Goal: Book appointment/travel/reservation

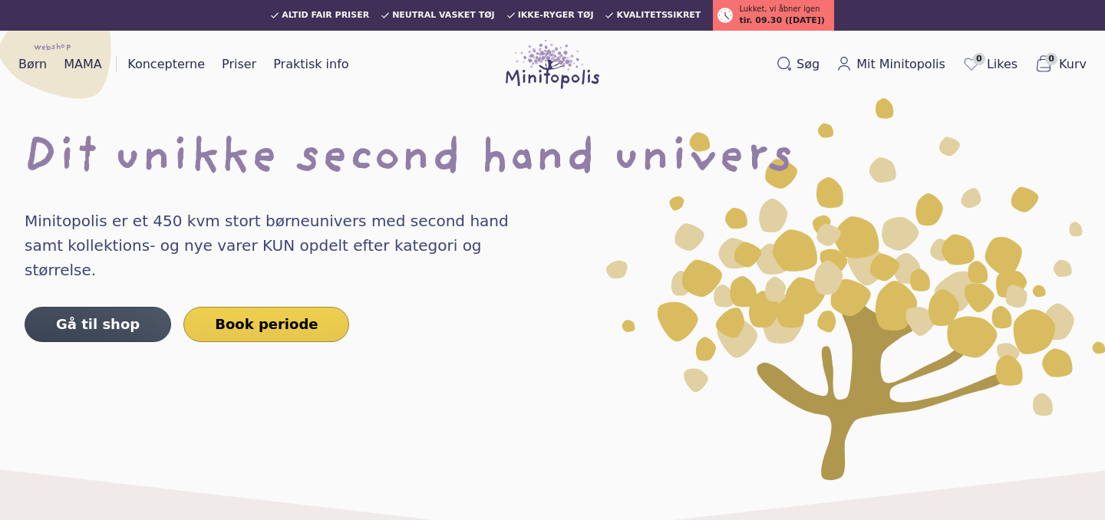
click at [246, 310] on link "Book periode" at bounding box center [266, 324] width 166 height 35
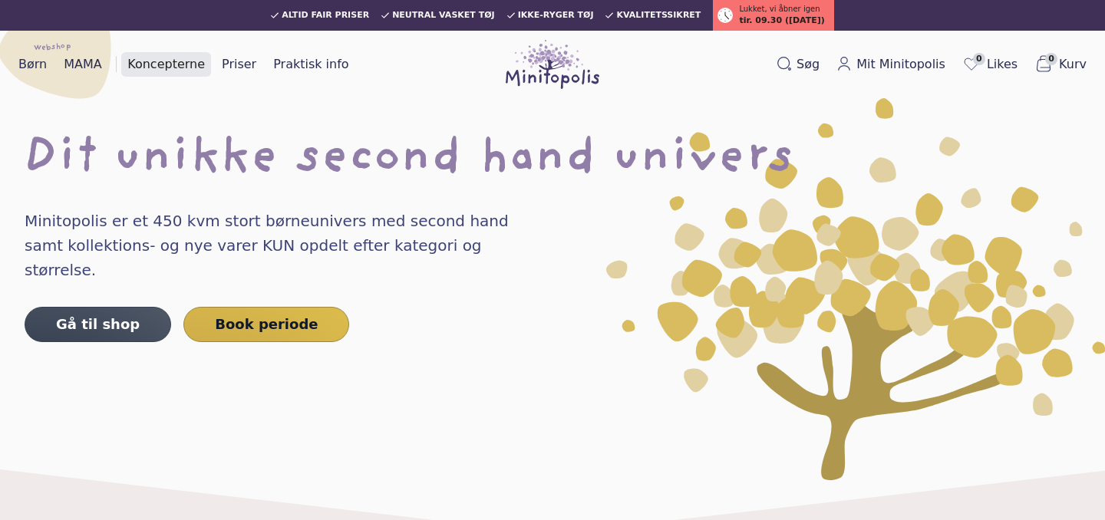
click at [176, 61] on link "Koncepterne" at bounding box center [166, 64] width 90 height 25
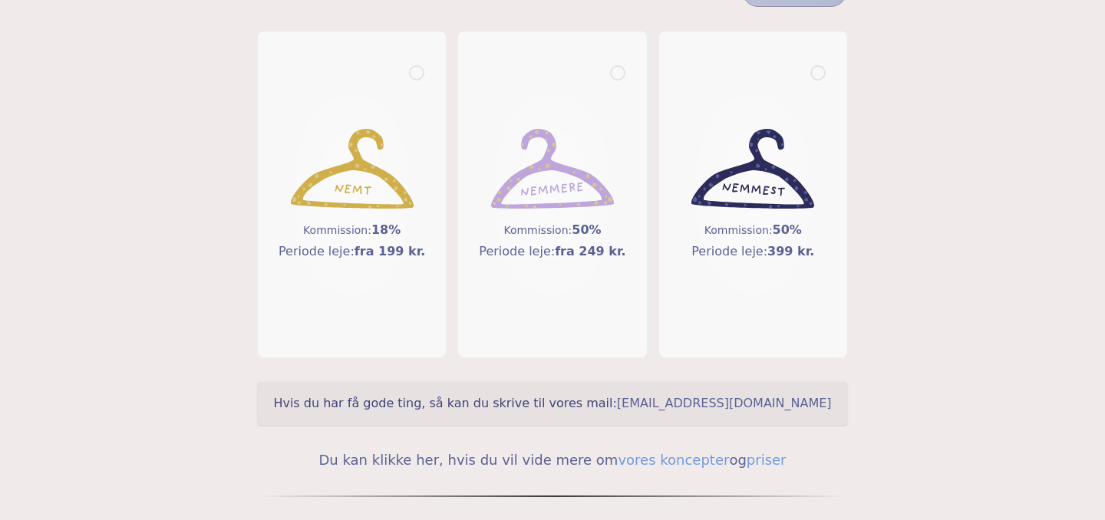
scroll to position [200, 0]
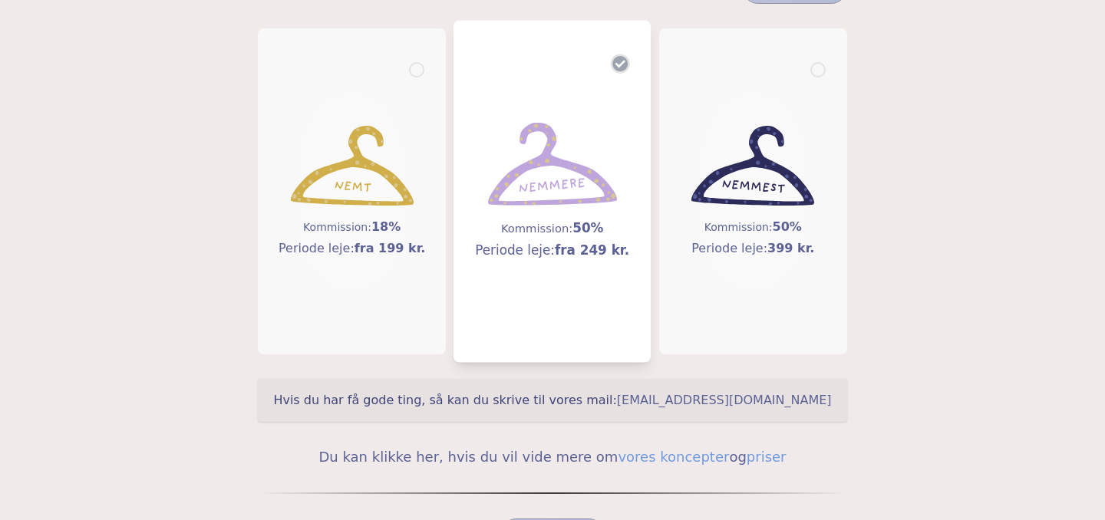
click at [561, 193] on img at bounding box center [552, 165] width 129 height 84
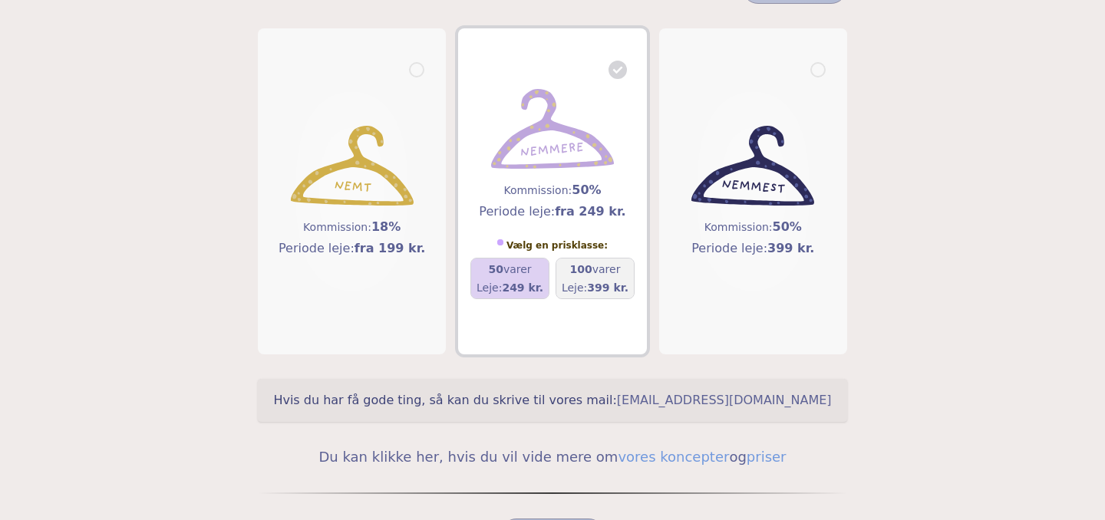
click at [516, 282] on span "249 kr." at bounding box center [522, 288] width 41 height 12
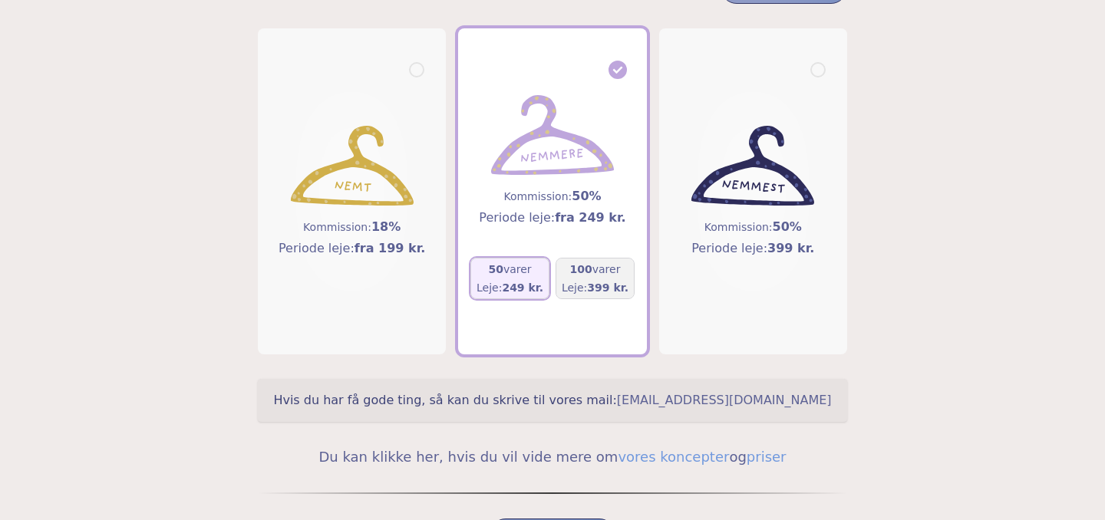
click at [516, 282] on span "249 kr." at bounding box center [522, 288] width 41 height 12
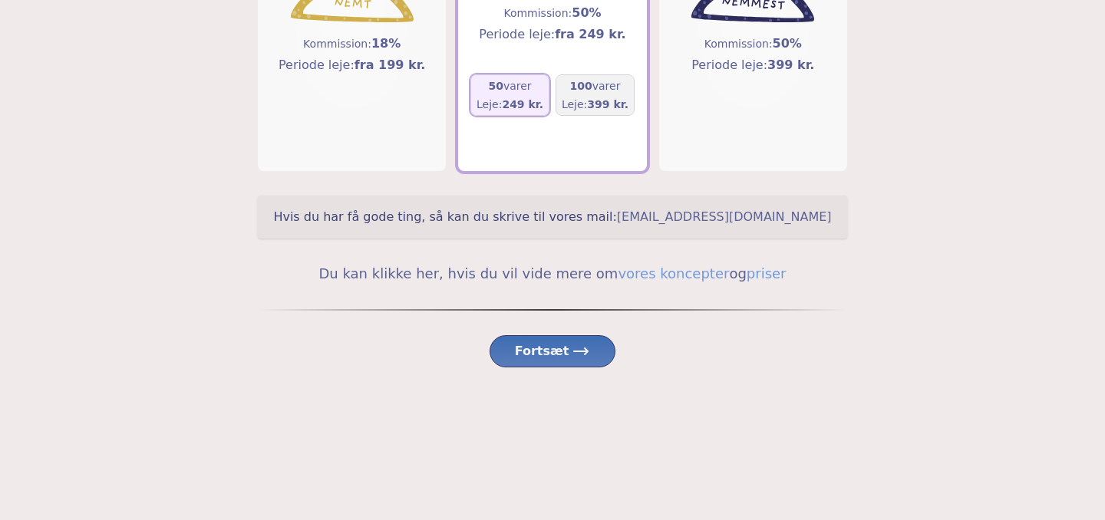
scroll to position [408, 0]
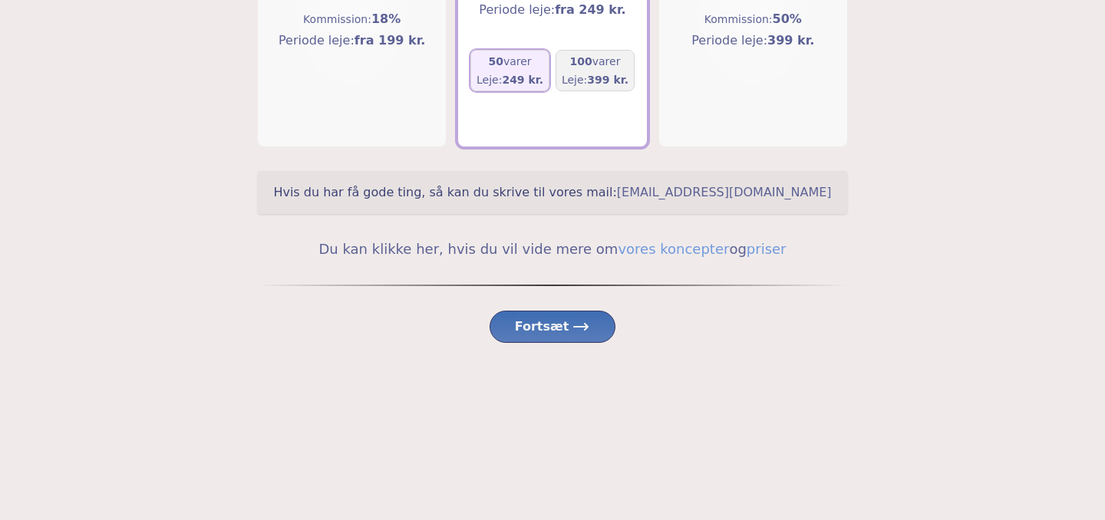
click at [563, 336] on span "Fortsæt" at bounding box center [553, 327] width 76 height 18
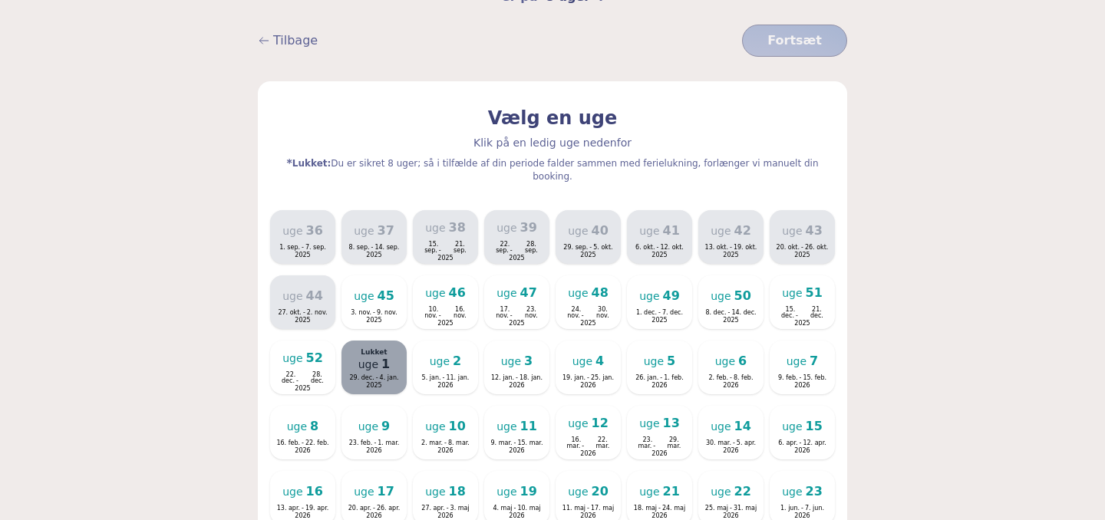
scroll to position [202, 0]
click at [391, 318] on span "2025" at bounding box center [374, 321] width 46 height 6
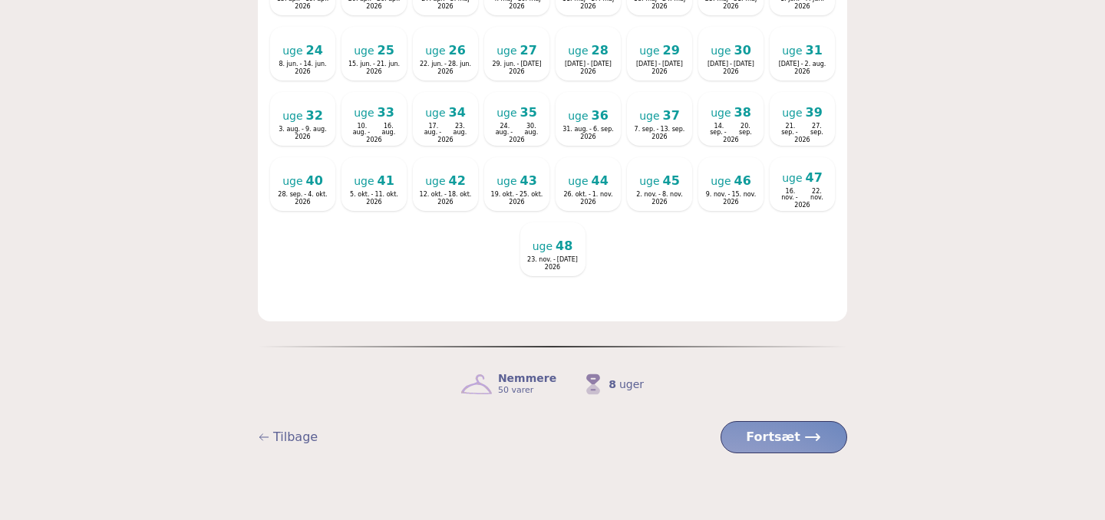
scroll to position [774, 0]
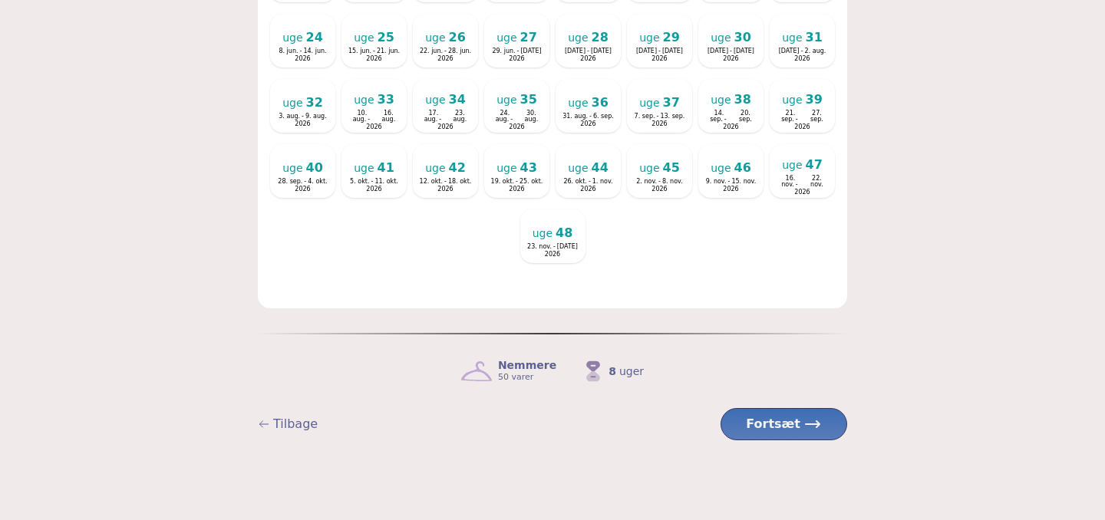
click at [780, 415] on span "Fortsæt" at bounding box center [784, 424] width 76 height 18
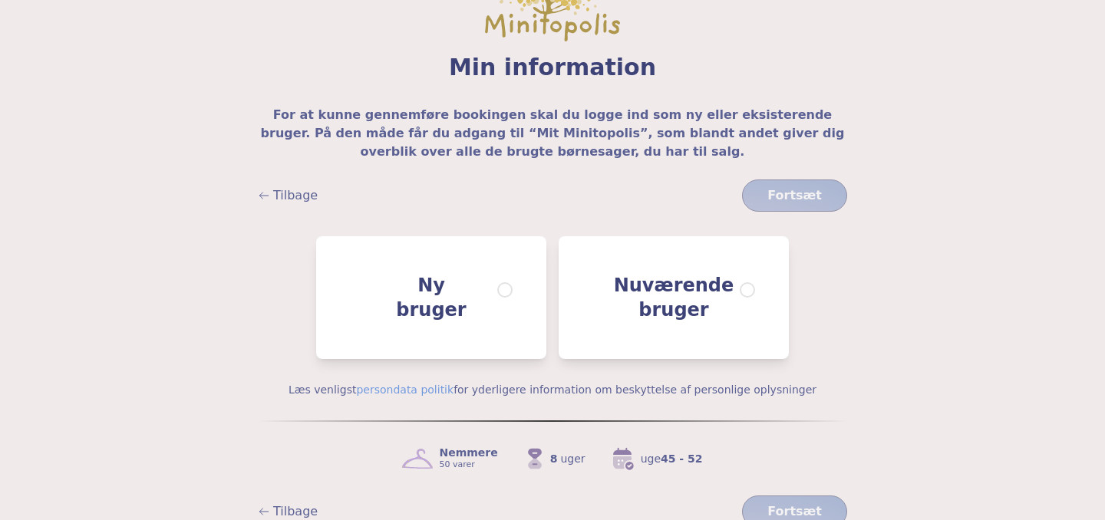
scroll to position [64, 0]
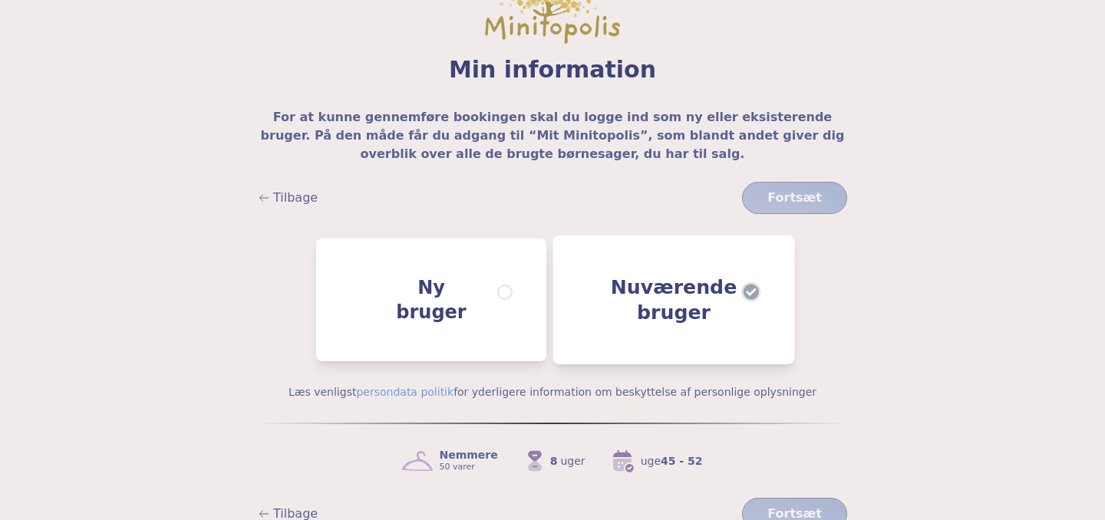
click at [671, 289] on span "Nuværende bruger" at bounding box center [674, 300] width 126 height 51
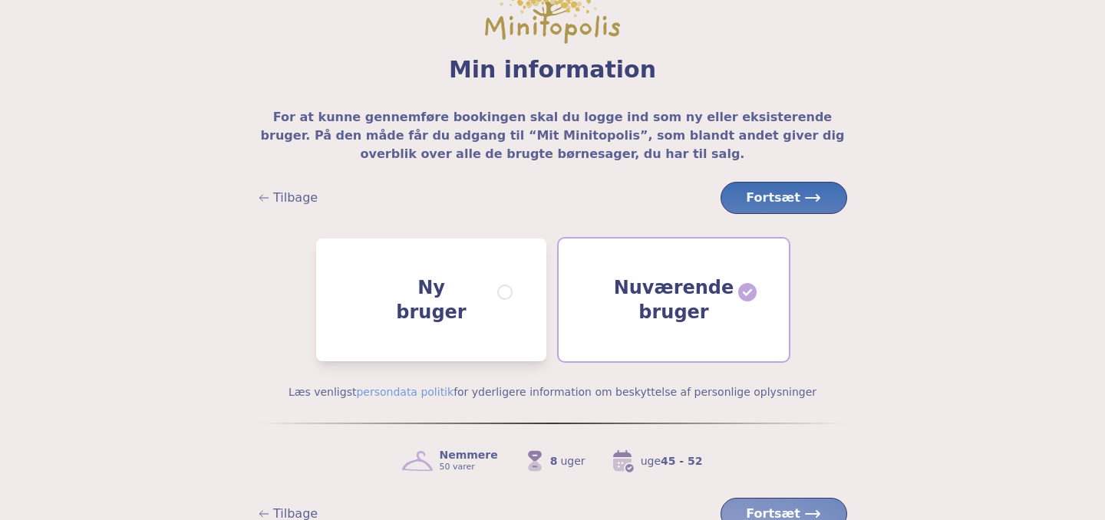
click at [792, 199] on span "Fortsæt" at bounding box center [784, 198] width 76 height 18
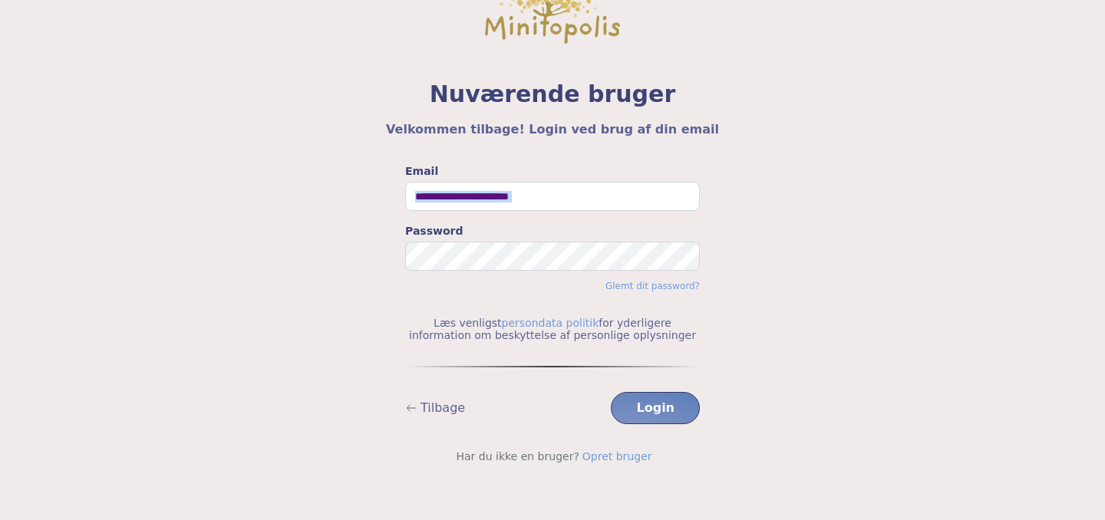
click at [478, 205] on div "Email Password Glemt dit password?" at bounding box center [552, 227] width 295 height 129
click at [478, 192] on input "Email" at bounding box center [552, 196] width 295 height 29
type input "**********"
click at [611, 392] on button "Login" at bounding box center [655, 408] width 89 height 32
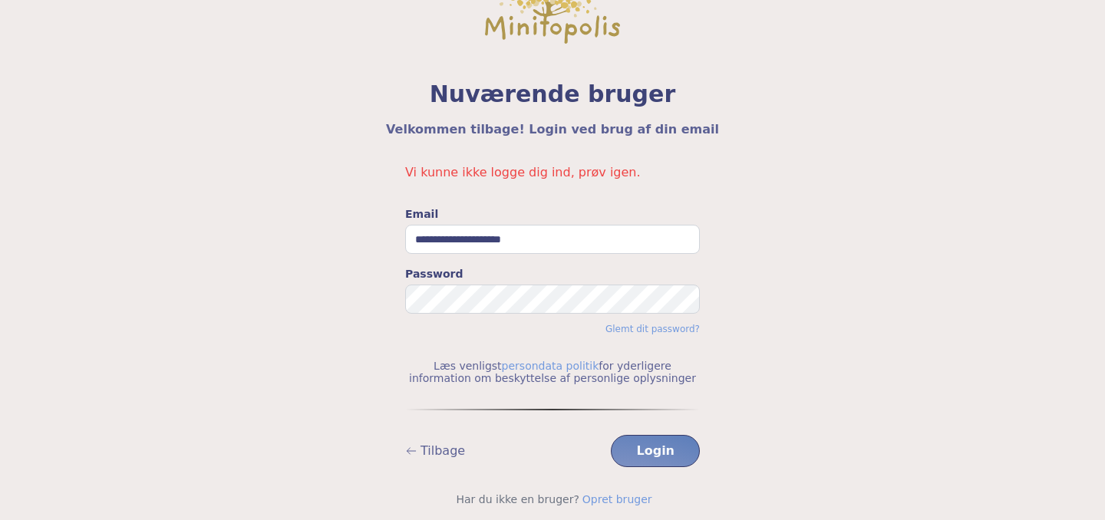
click at [459, 262] on div "**********" at bounding box center [552, 270] width 295 height 129
click at [611, 435] on button "Login" at bounding box center [655, 451] width 89 height 32
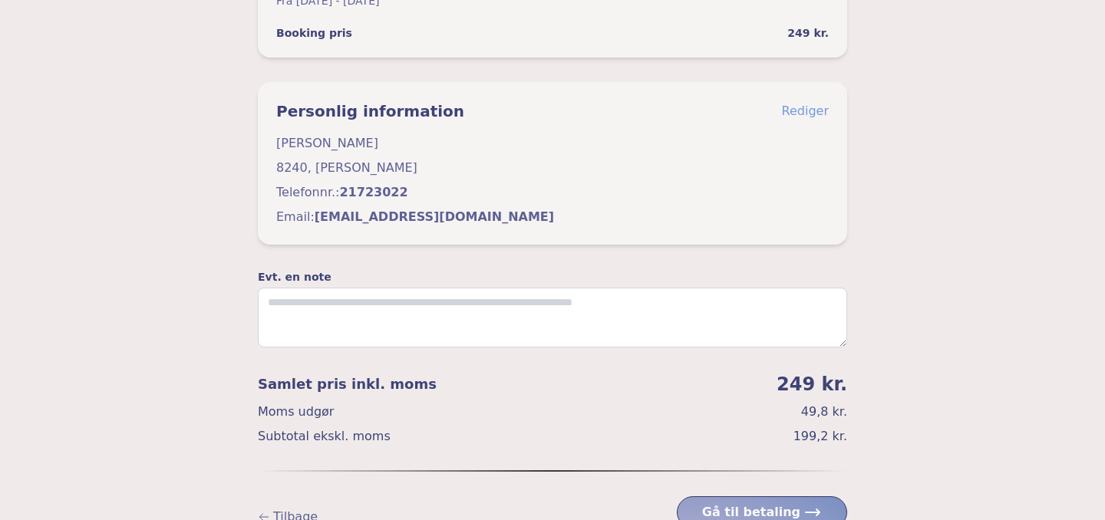
scroll to position [730, 0]
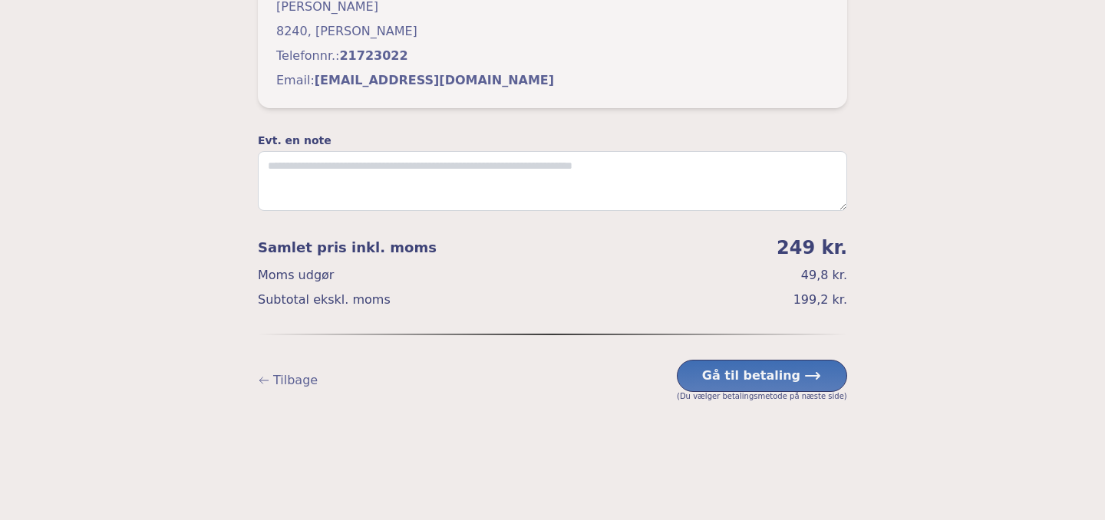
click at [774, 385] on span "Gå til betaling" at bounding box center [762, 376] width 120 height 18
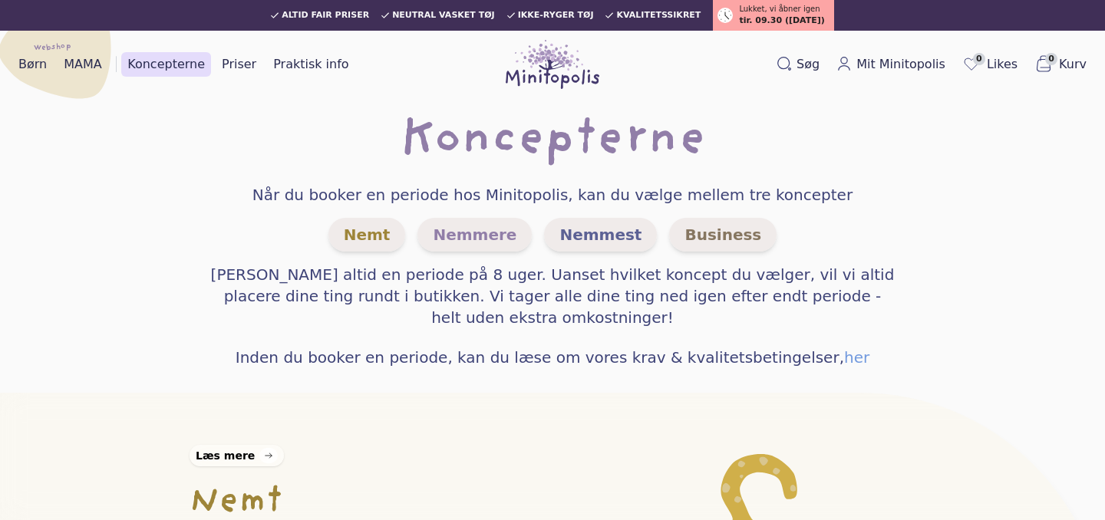
click at [745, 20] on span "tir. 09.30 (09 sep.)" at bounding box center [781, 21] width 85 height 13
click at [505, 248] on span "Nemmere" at bounding box center [474, 235] width 114 height 34
click at [33, 65] on link "Børn" at bounding box center [32, 64] width 41 height 25
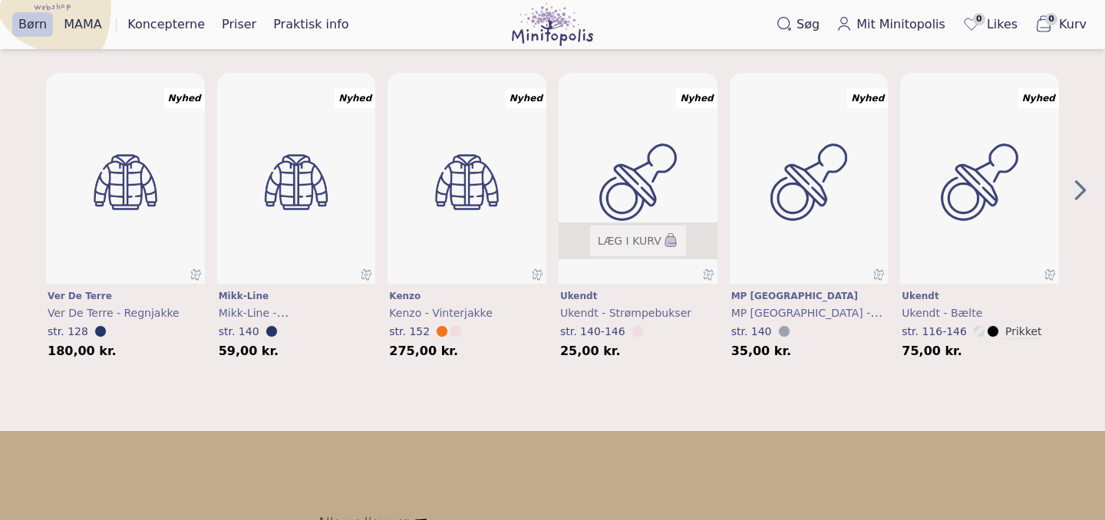
scroll to position [569, 0]
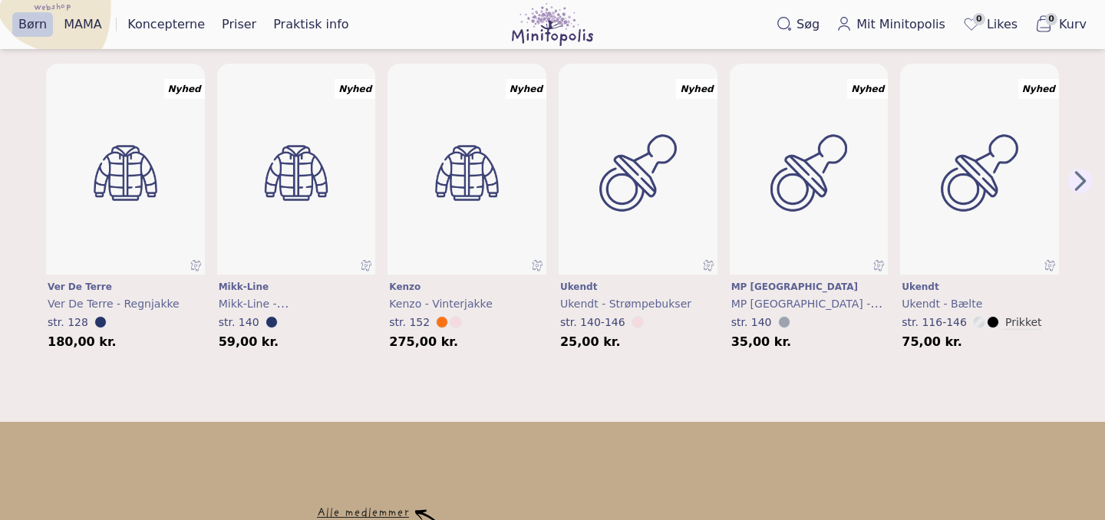
click at [1077, 177] on icon "Next Page" at bounding box center [1080, 181] width 23 height 25
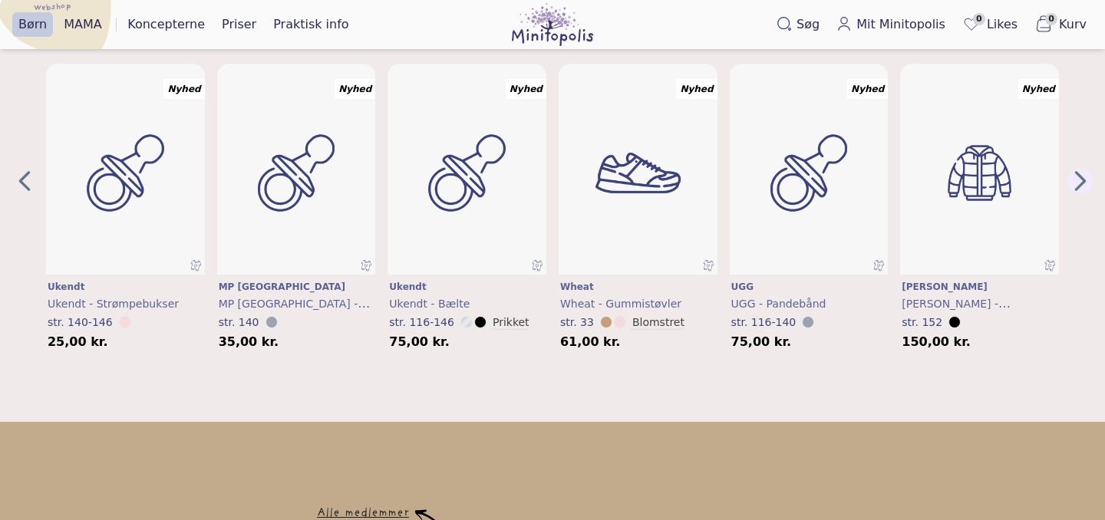
click at [1077, 177] on icon "Next Page" at bounding box center [1080, 181] width 23 height 25
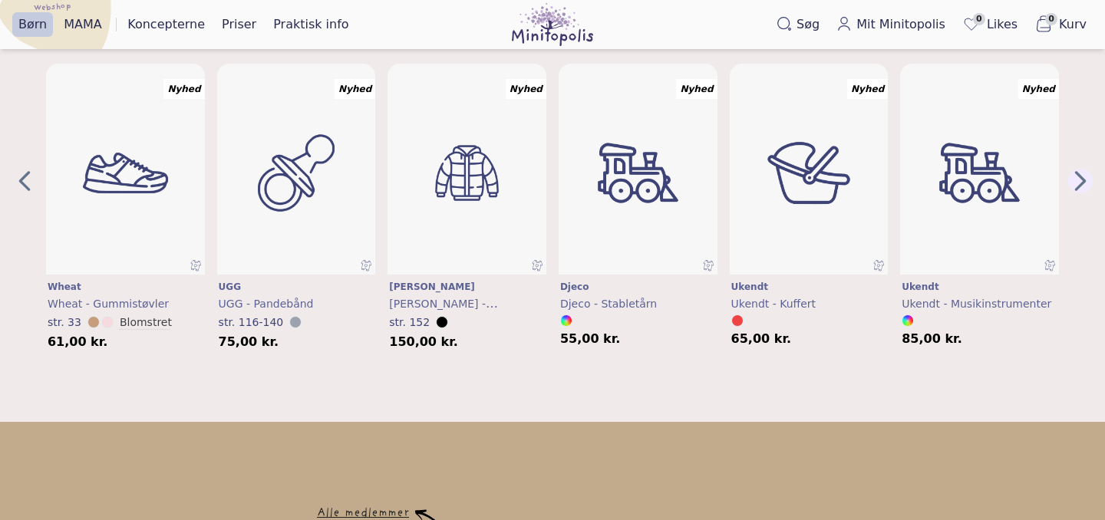
click at [1077, 177] on icon "Next Page" at bounding box center [1080, 181] width 23 height 25
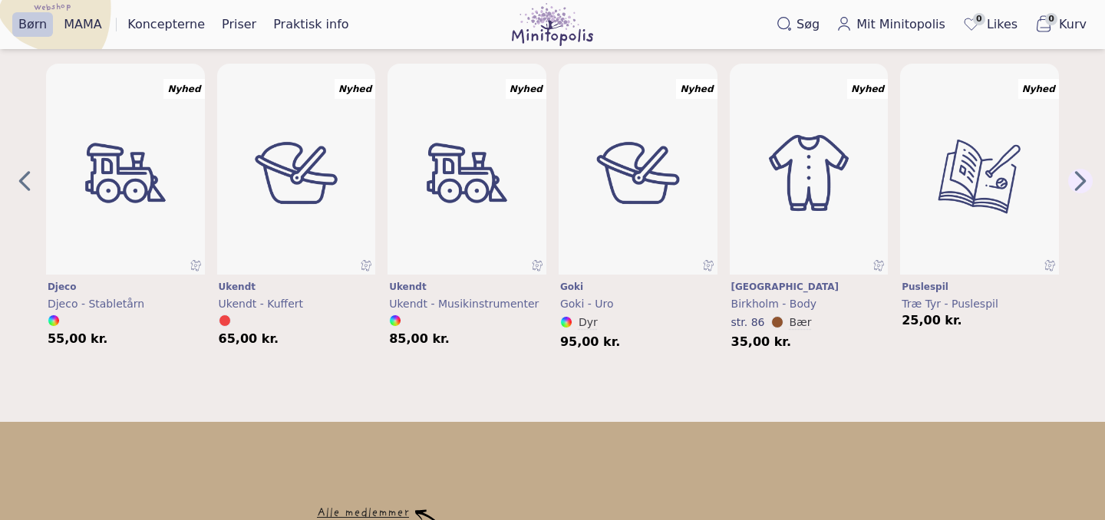
click at [1077, 177] on icon "Next Page" at bounding box center [1080, 181] width 23 height 25
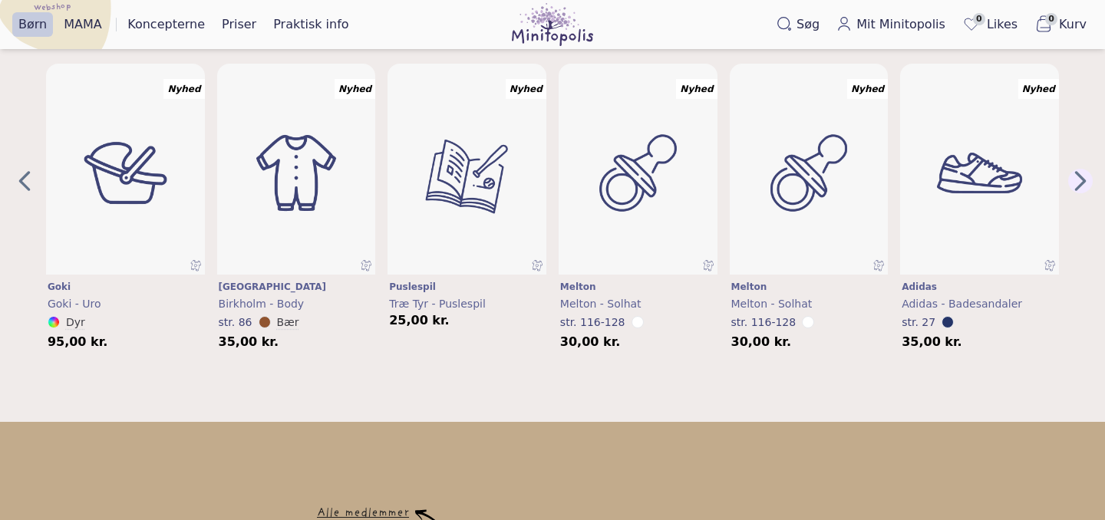
click at [1077, 177] on icon "Next Page" at bounding box center [1080, 181] width 23 height 25
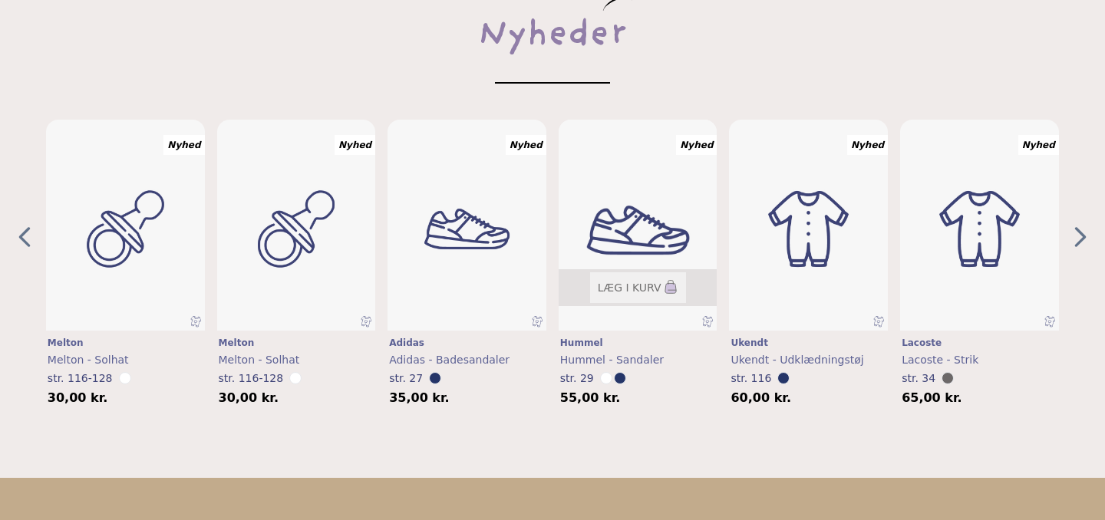
scroll to position [0, 0]
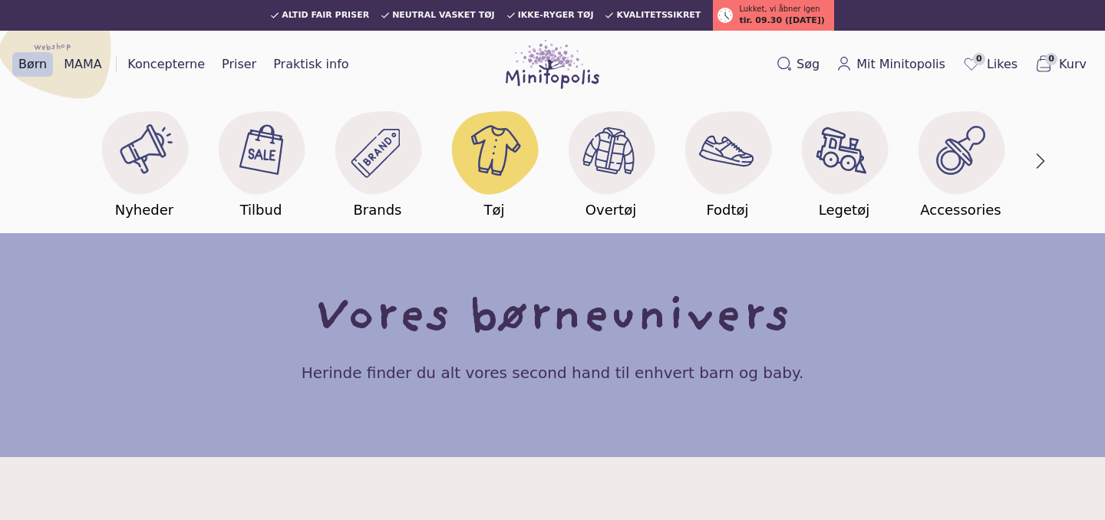
click at [496, 156] on image at bounding box center [494, 149] width 59 height 59
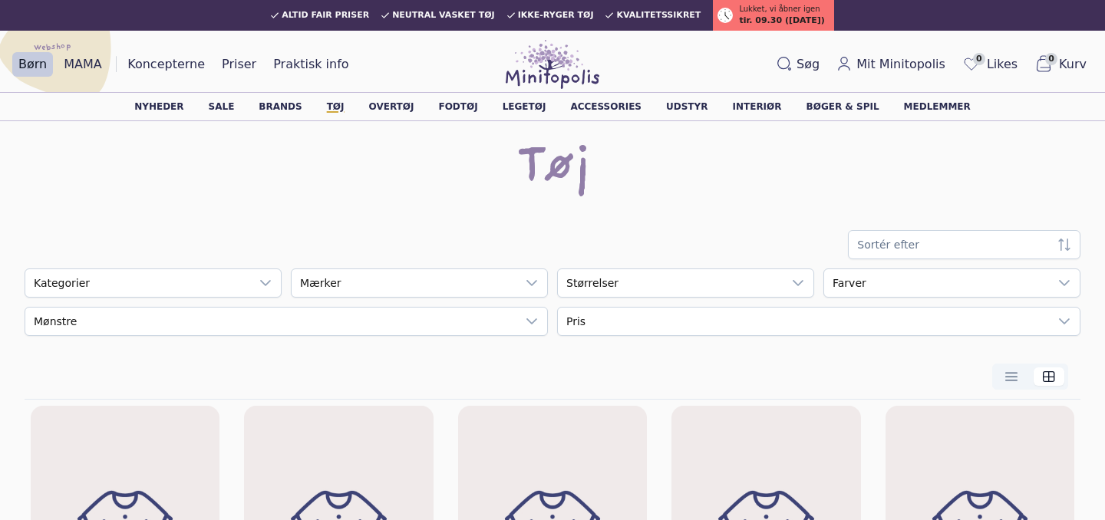
click at [809, 115] on div "Nyheder Sale Brands Tøj Overtøj Fodtøj Legetøj Accessories Udstyr Interiør Bøge…" at bounding box center [552, 106] width 1105 height 29
click at [838, 107] on link "Bøger & spil" at bounding box center [843, 106] width 73 height 9
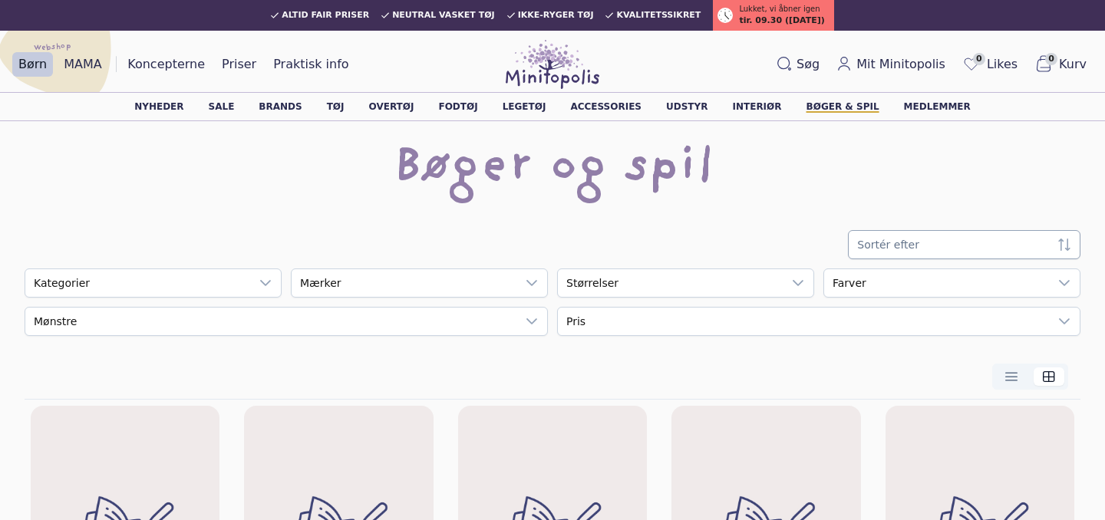
click at [908, 245] on span at bounding box center [949, 245] width 200 height 28
